Goal: Information Seeking & Learning: Find specific fact

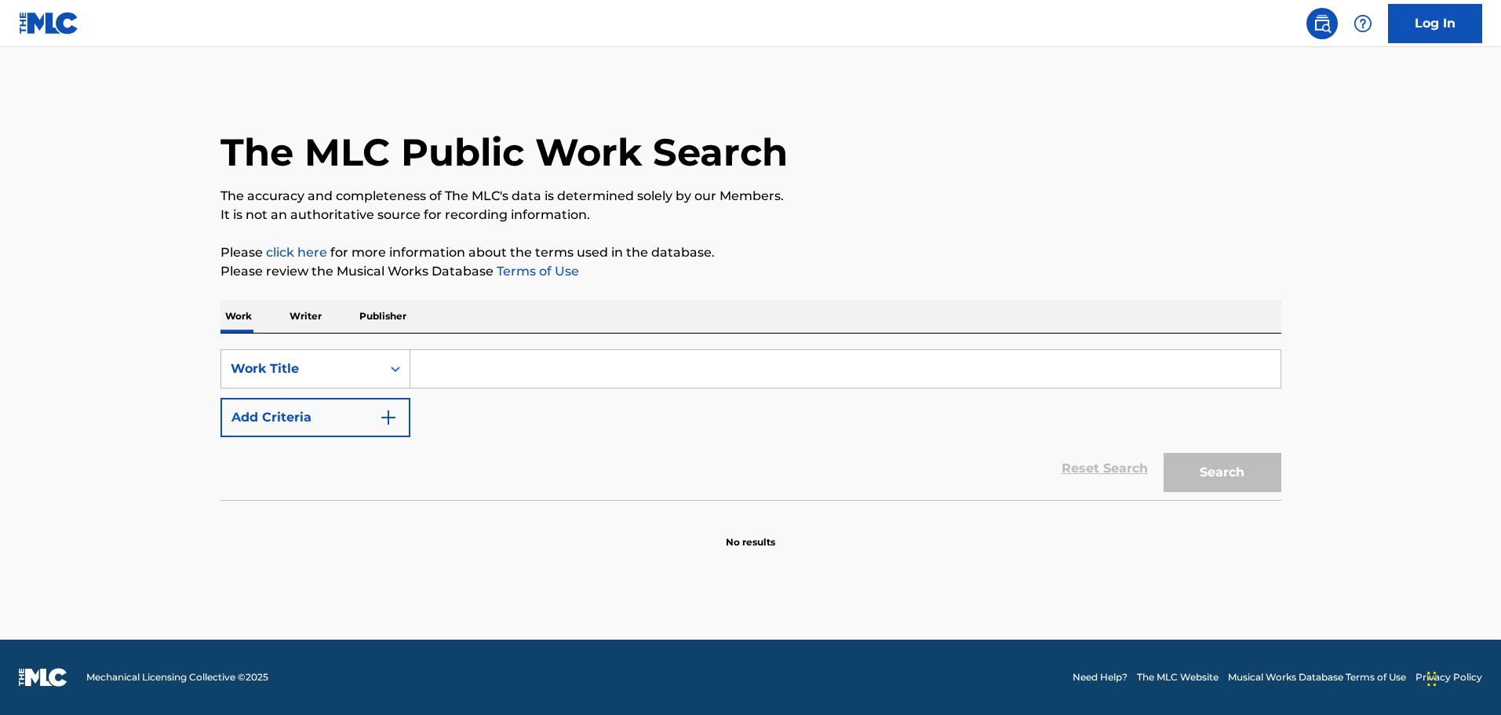
click at [455, 372] on input "Search Form" at bounding box center [845, 369] width 870 height 38
paste input "Amnesia D'Amore cattiti"
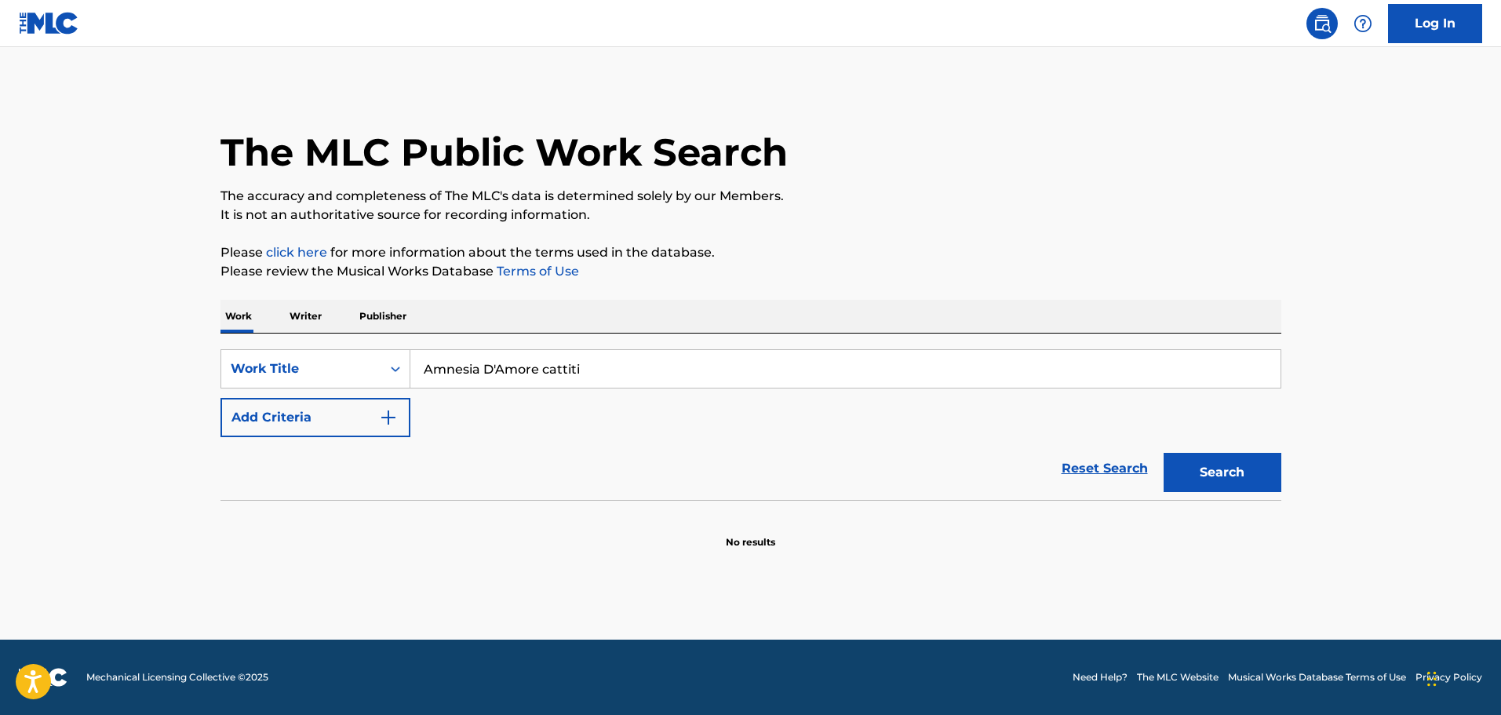
click at [379, 421] on img "Search Form" at bounding box center [388, 417] width 19 height 19
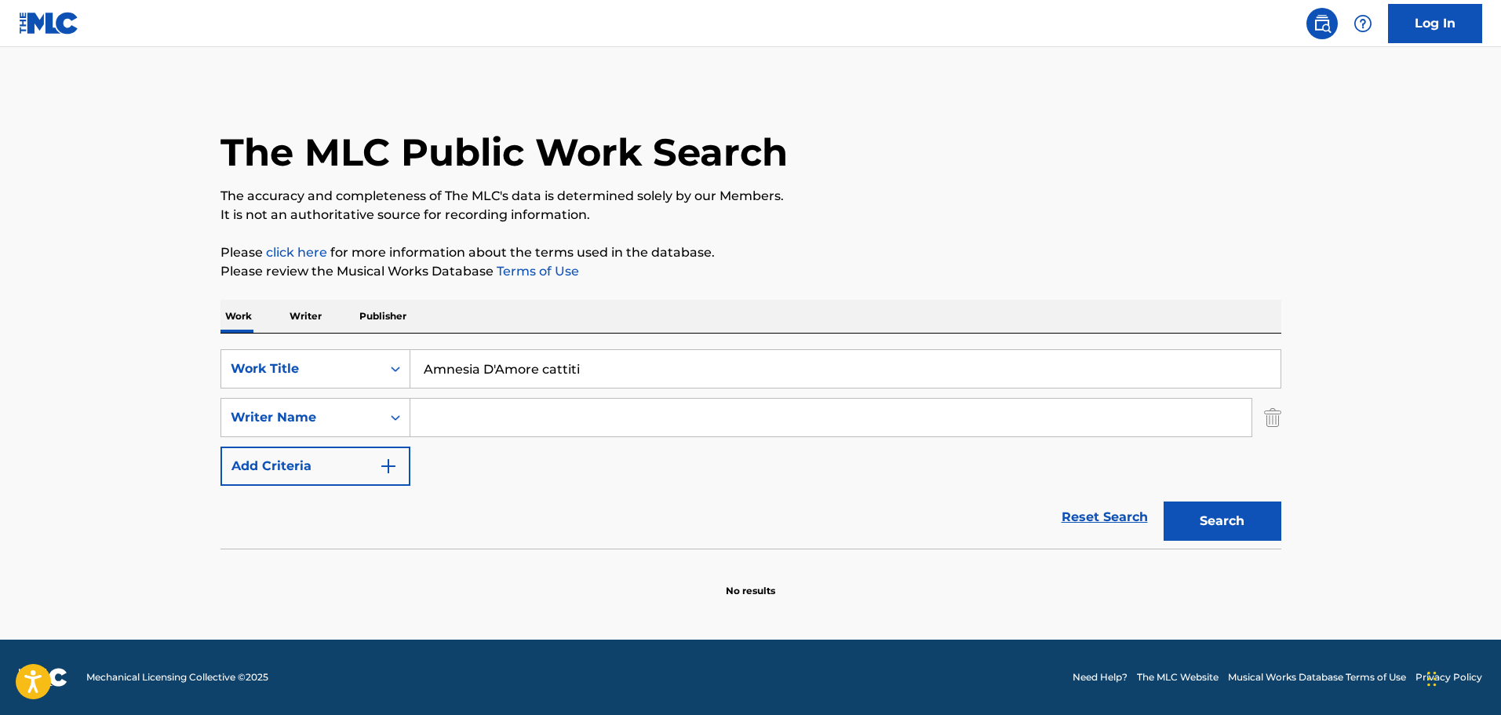
click at [541, 372] on input "Amnesia D'Amore cattiti" at bounding box center [845, 369] width 870 height 38
type input "Amnesia D'Amore"
type input "cattiti"
click at [1246, 530] on button "Search" at bounding box center [1223, 520] width 118 height 39
click at [497, 365] on input "Amnesia D'Amore" at bounding box center [845, 369] width 870 height 38
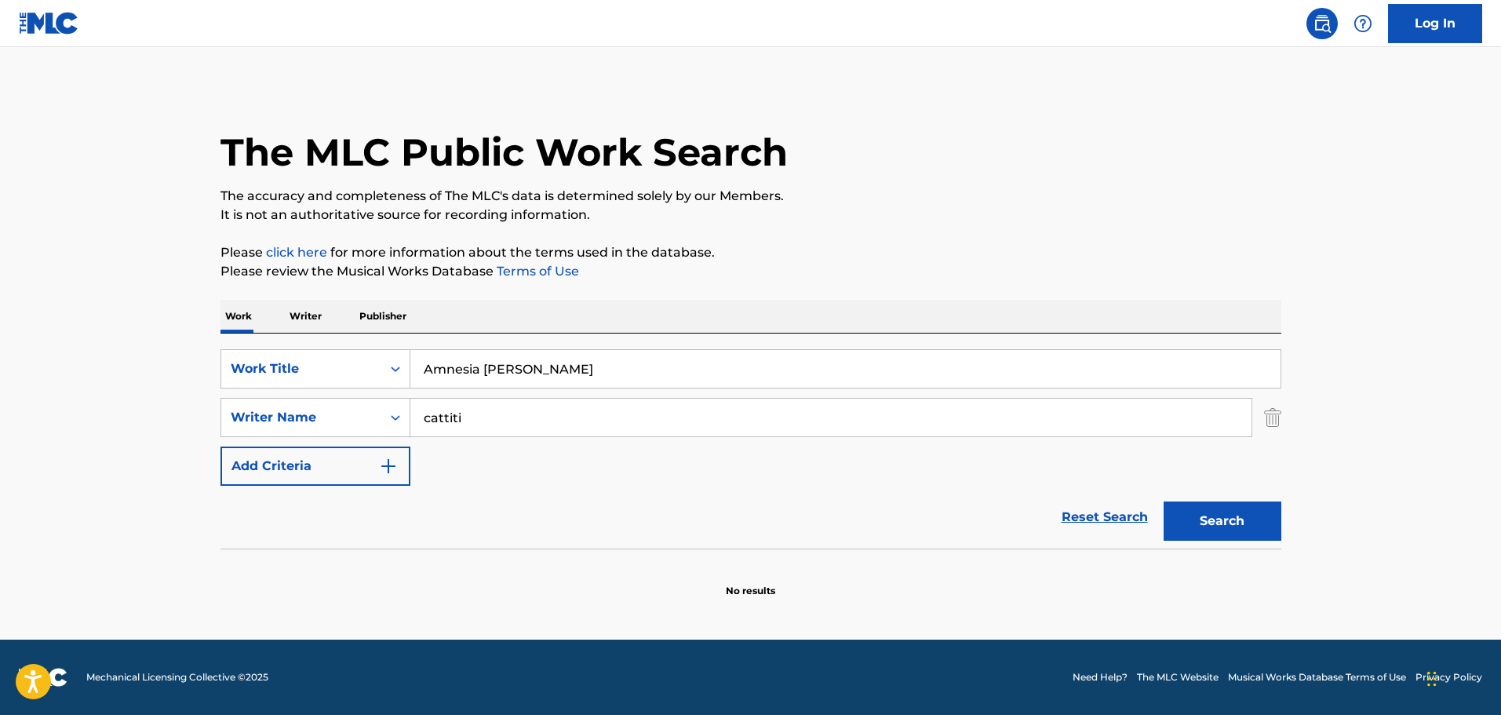
type input "Amnesia D'Amore"
click at [1164, 501] on button "Search" at bounding box center [1223, 520] width 118 height 39
click at [484, 417] on input "cattiti" at bounding box center [830, 418] width 841 height 38
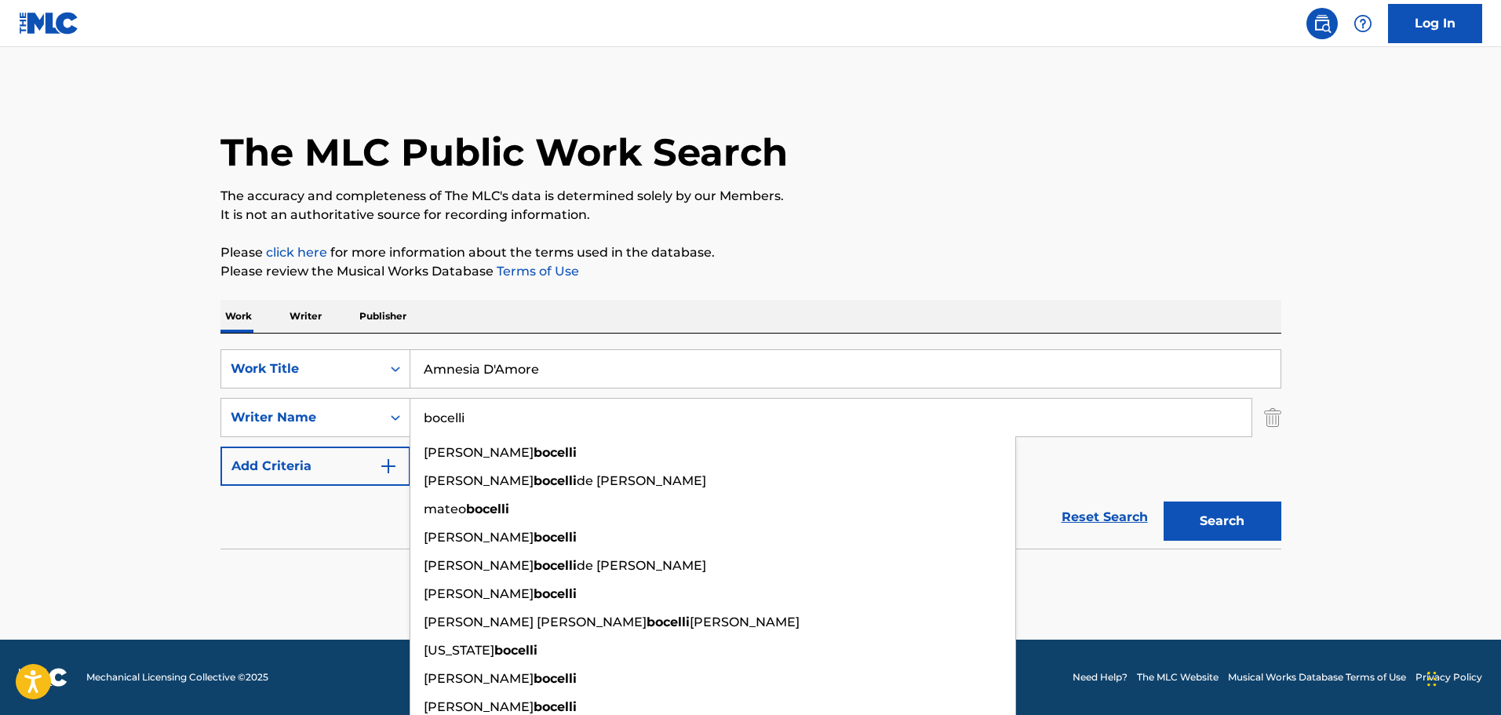
type input "bocelli"
click at [1164, 501] on button "Search" at bounding box center [1223, 520] width 118 height 39
